Goal: Transaction & Acquisition: Purchase product/service

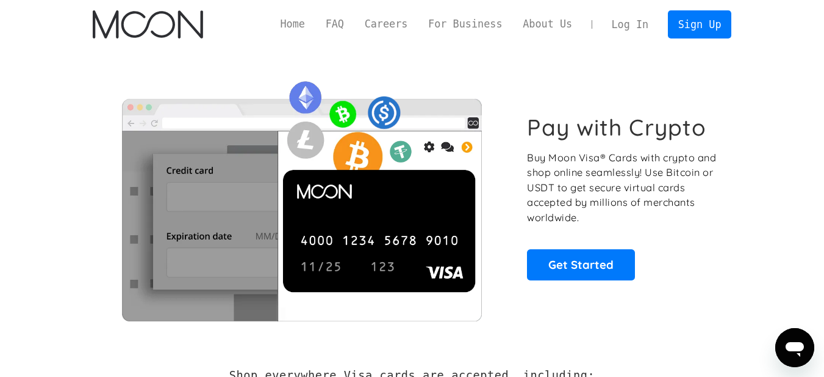
click at [621, 23] on link "Log In" at bounding box center [630, 24] width 57 height 27
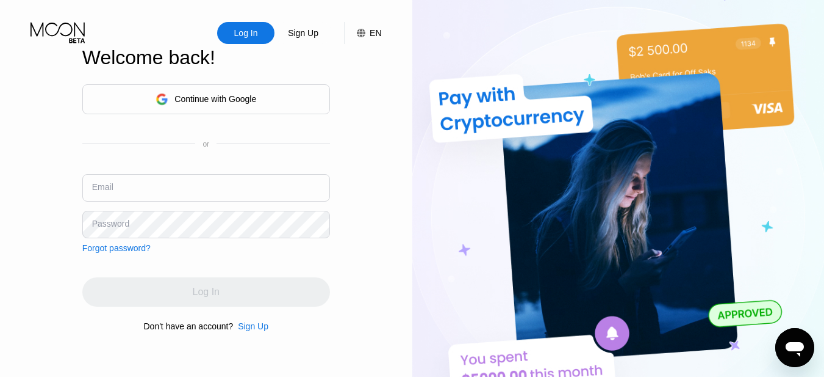
click at [288, 180] on input "text" at bounding box center [206, 187] width 248 height 27
click at [287, 96] on div "Continue with Google" at bounding box center [206, 99] width 248 height 30
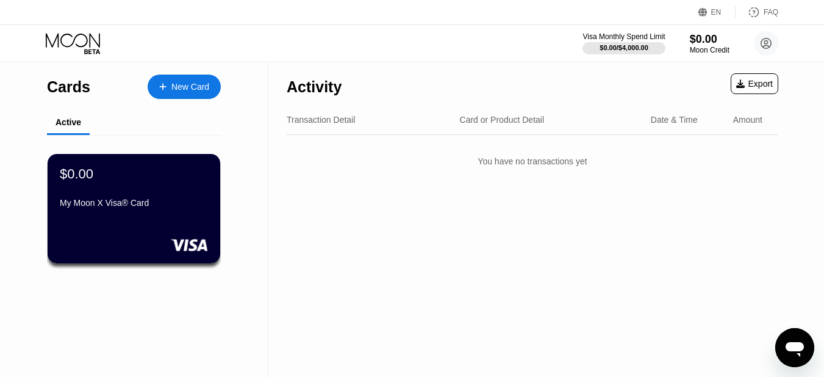
click at [162, 201] on div "$0.00 My Moon X Visa® Card" at bounding box center [134, 189] width 148 height 46
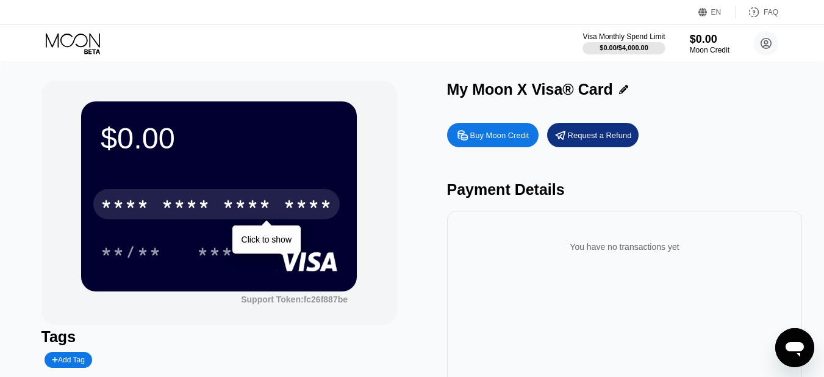
click at [207, 206] on div "* * * *" at bounding box center [186, 206] width 49 height 20
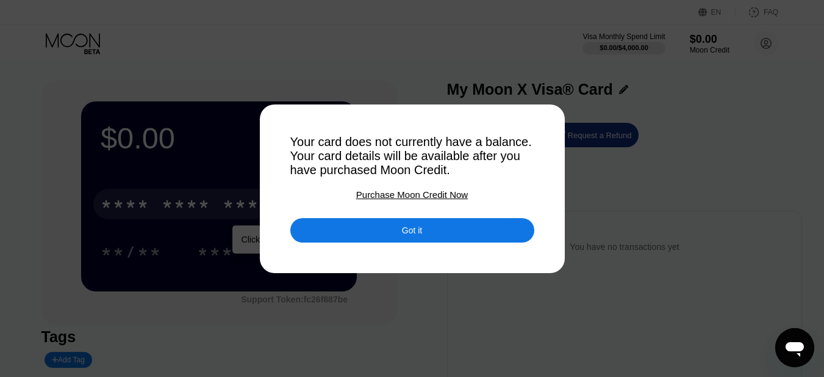
click at [434, 226] on div "Got it" at bounding box center [412, 230] width 244 height 24
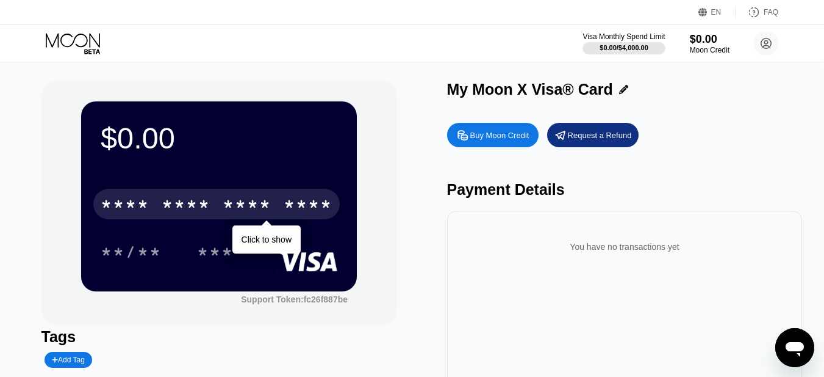
click at [519, 30] on div "Visa Monthly Spend Limit $0.00 / $4,000.00 $0.00 Moon Credit FREED GAMERS himes…" at bounding box center [412, 43] width 824 height 37
click at [764, 47] on circle at bounding box center [766, 43] width 24 height 24
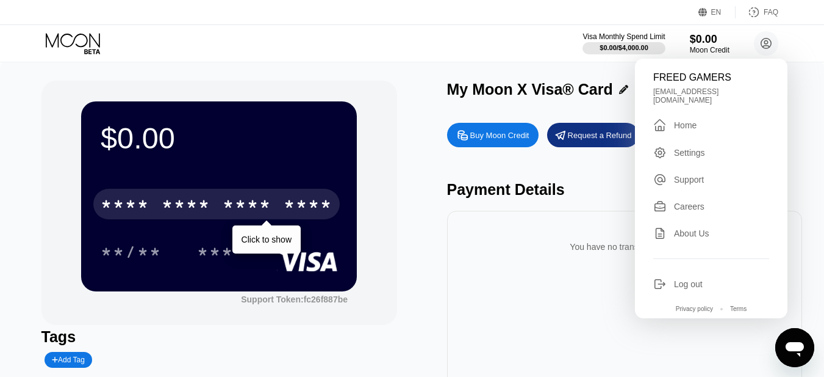
click at [544, 42] on div "Visa Monthly Spend Limit $0.00 / $4,000.00 $0.00 Moon Credit FREED GAMERS himes…" at bounding box center [412, 43] width 824 height 37
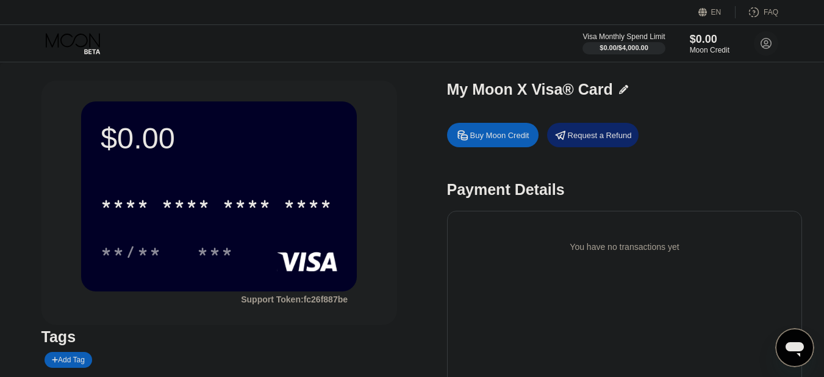
click at [492, 140] on div "Buy Moon Credit" at bounding box center [500, 135] width 59 height 10
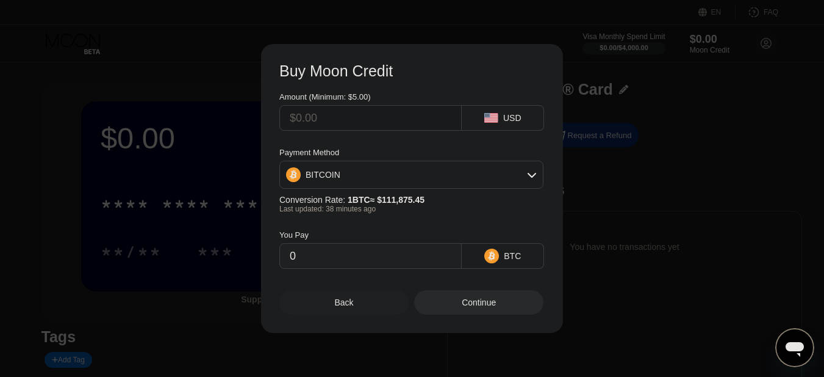
click at [464, 175] on div "BITCOIN" at bounding box center [411, 174] width 263 height 24
click at [395, 240] on div "USDT on TRON" at bounding box center [419, 235] width 230 height 10
type input "0.00"
click at [365, 307] on div "Back" at bounding box center [343, 302] width 129 height 24
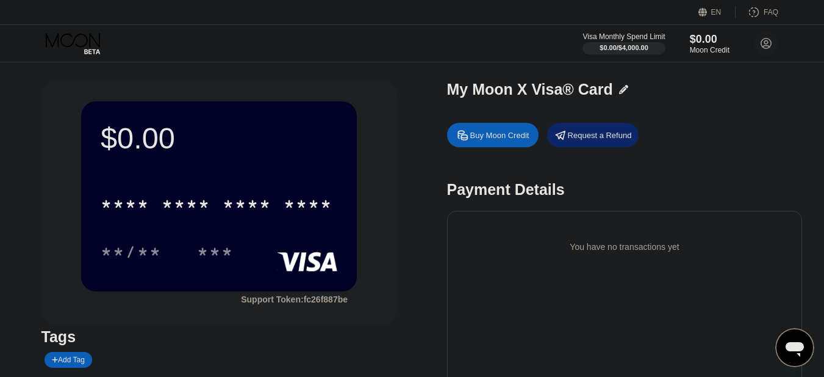
click at [514, 126] on div "Buy Moon Credit" at bounding box center [493, 135] width 92 height 24
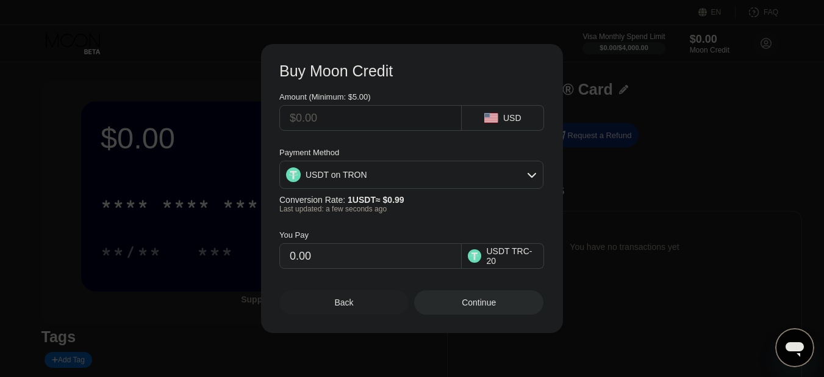
click at [417, 126] on input "text" at bounding box center [371, 118] width 162 height 24
type input "$5"
type input "5.05"
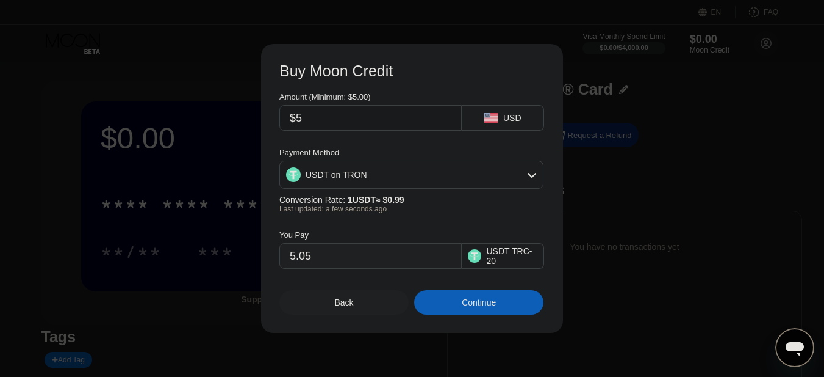
type input "$5"
